Goal: Navigation & Orientation: Find specific page/section

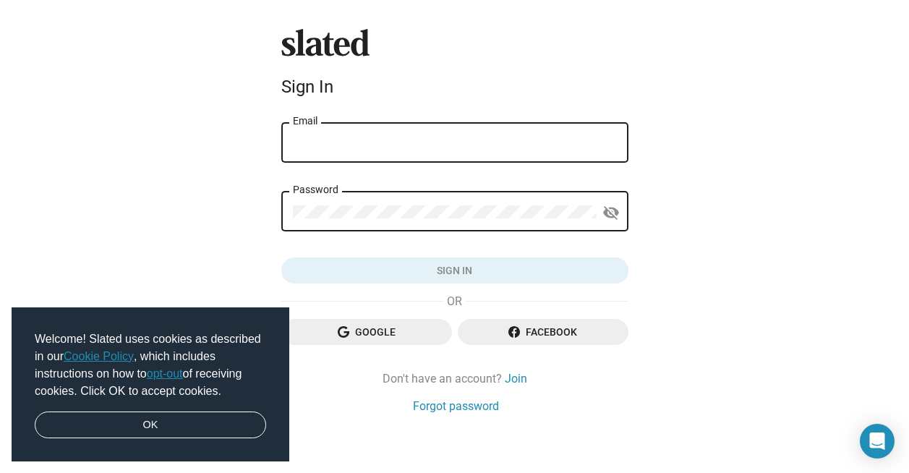
click at [356, 145] on input "Email" at bounding box center [455, 143] width 324 height 13
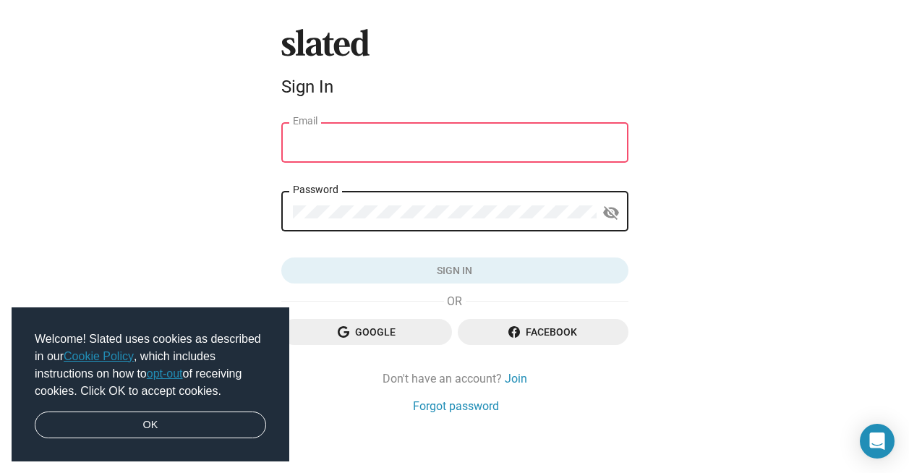
type input "seanscottgriffin@gmail.com"
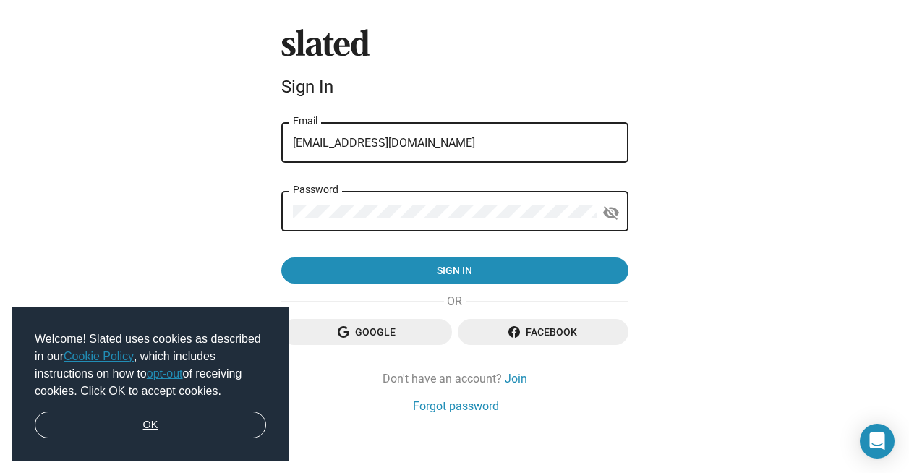
click at [105, 424] on link "OK" at bounding box center [150, 425] width 231 height 27
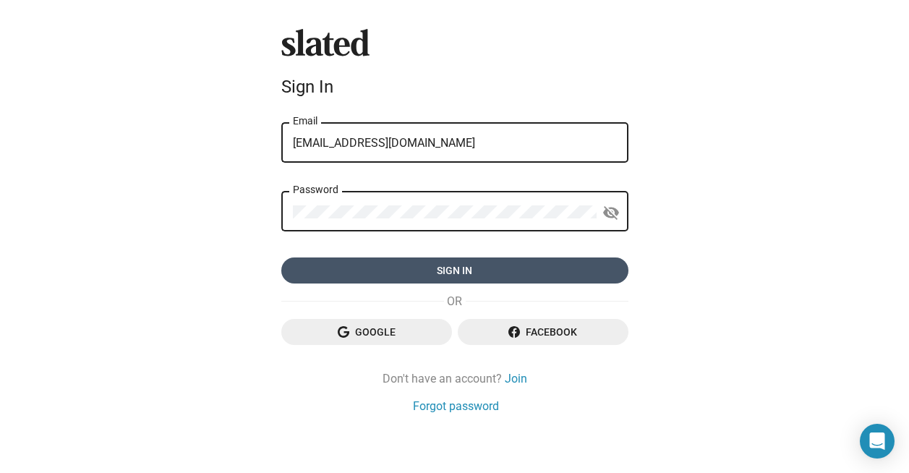
click at [452, 271] on span "Sign in" at bounding box center [455, 271] width 324 height 26
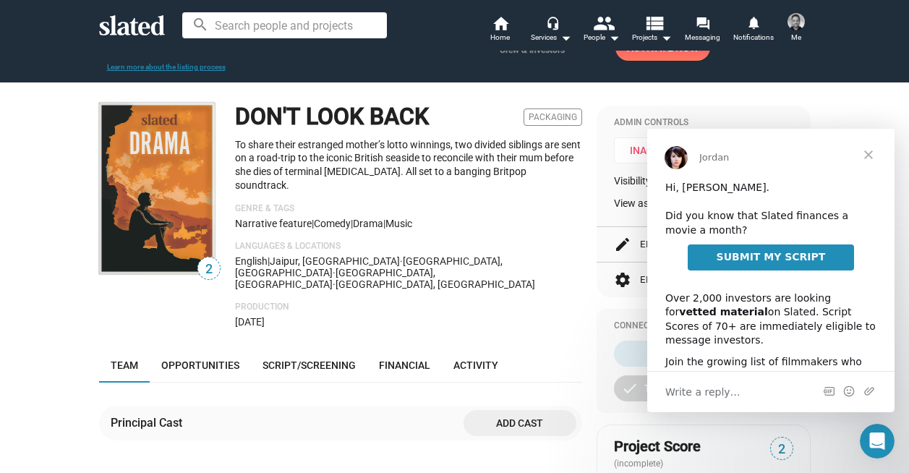
click at [871, 150] on span "Close" at bounding box center [869, 155] width 52 height 52
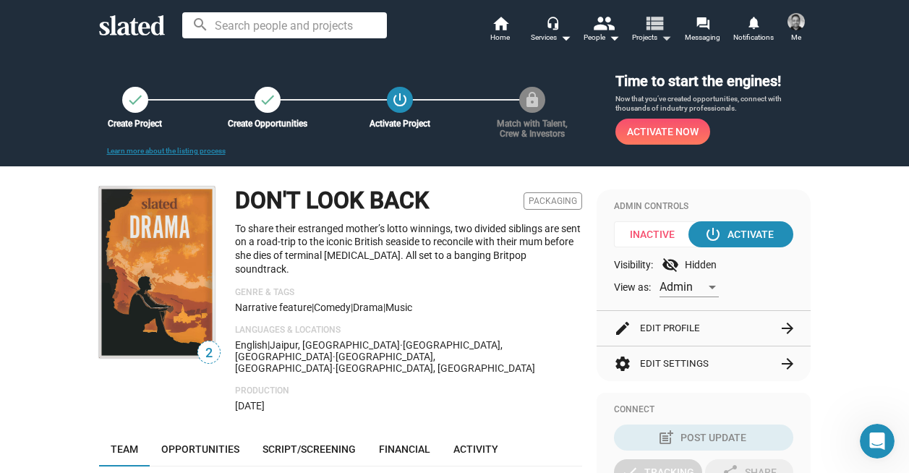
click at [664, 25] on mat-icon "view_list" at bounding box center [653, 22] width 21 height 21
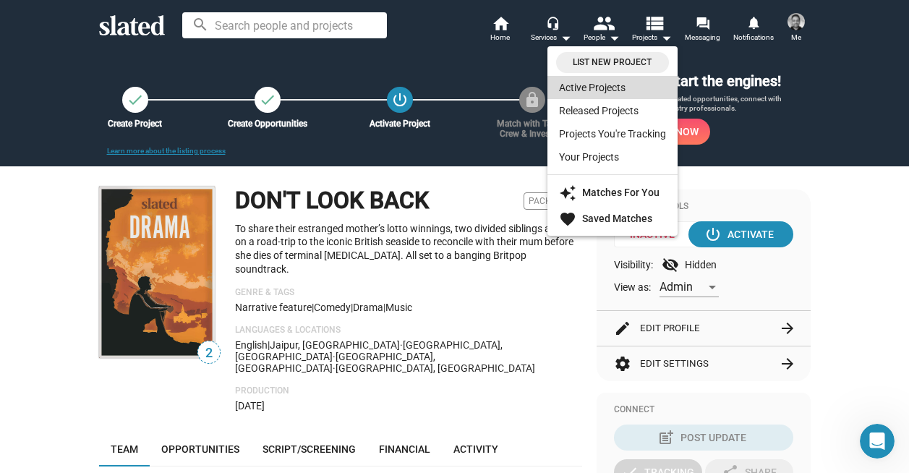
click at [571, 85] on link "Active Projects" at bounding box center [613, 87] width 130 height 23
